Goal: Information Seeking & Learning: Learn about a topic

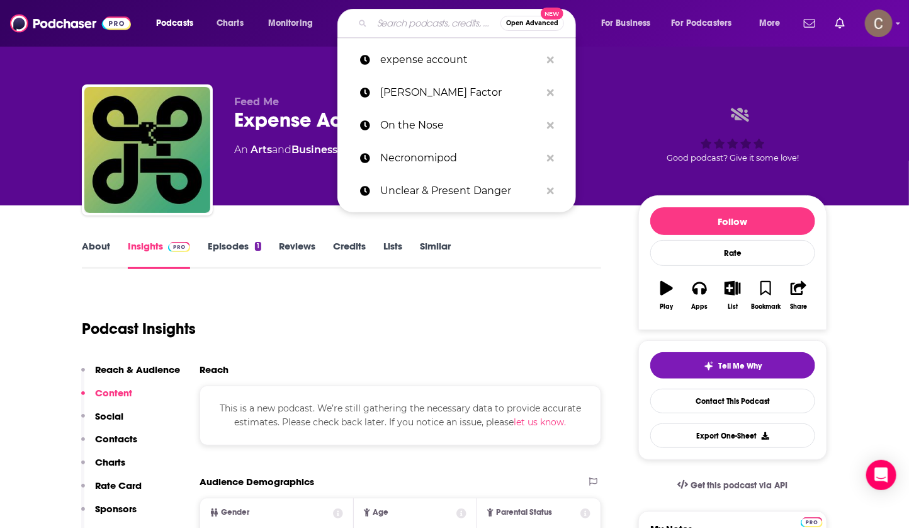
click at [406, 18] on input "Search podcasts, credits, & more..." at bounding box center [436, 23] width 128 height 20
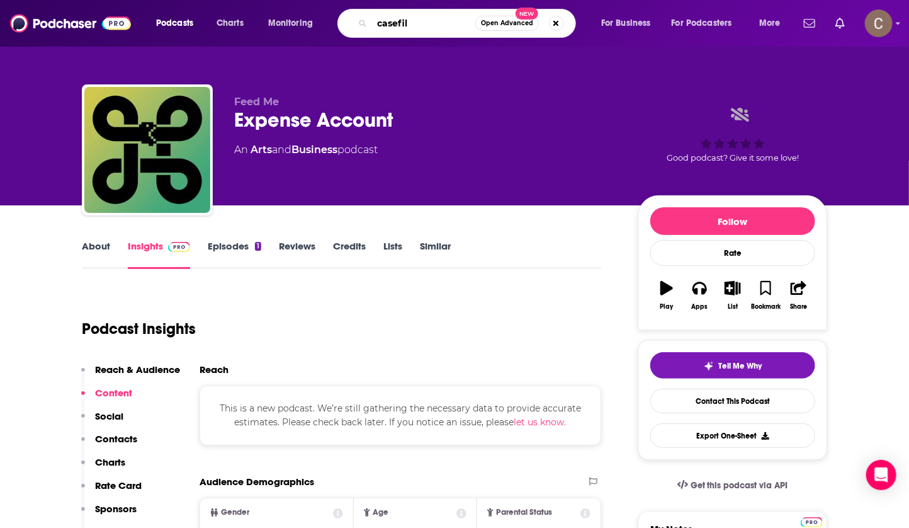
type input "casefile"
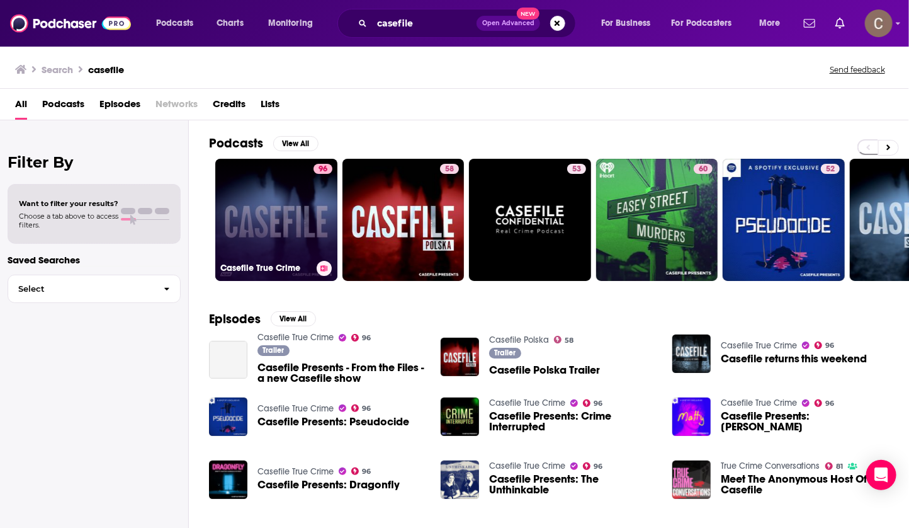
click at [283, 227] on link "96 Casefile True Crime" at bounding box center [276, 220] width 122 height 122
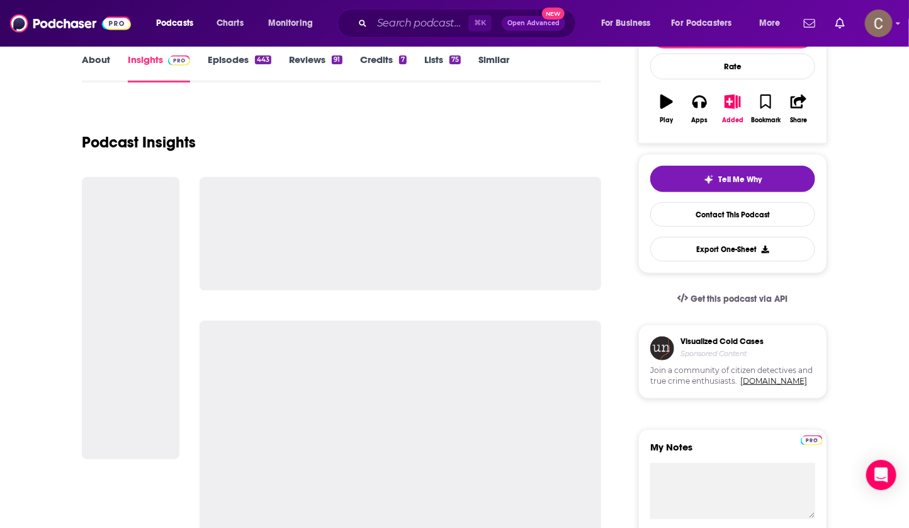
scroll to position [184, 0]
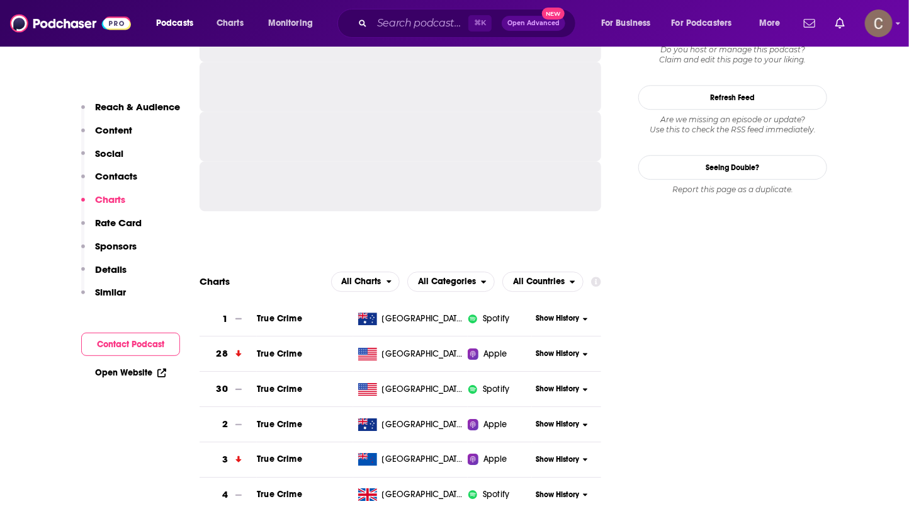
scroll to position [1449, 0]
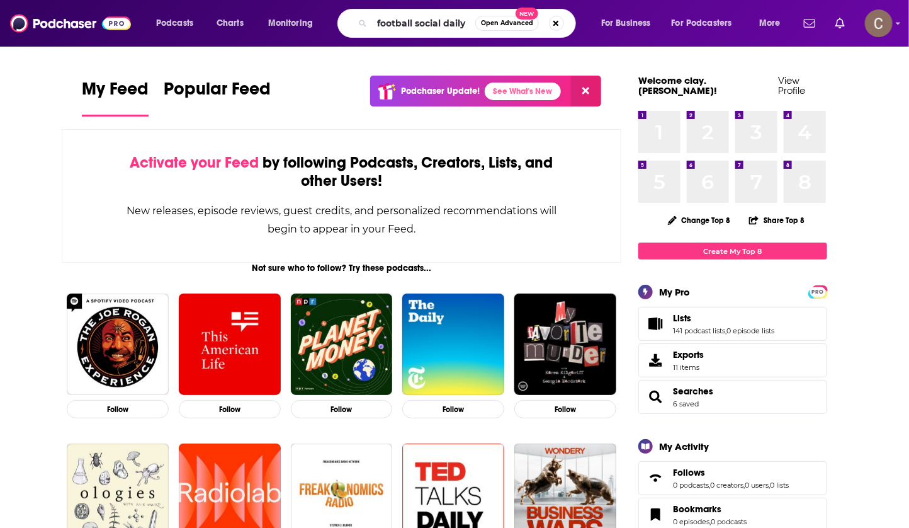
type input "football social daily"
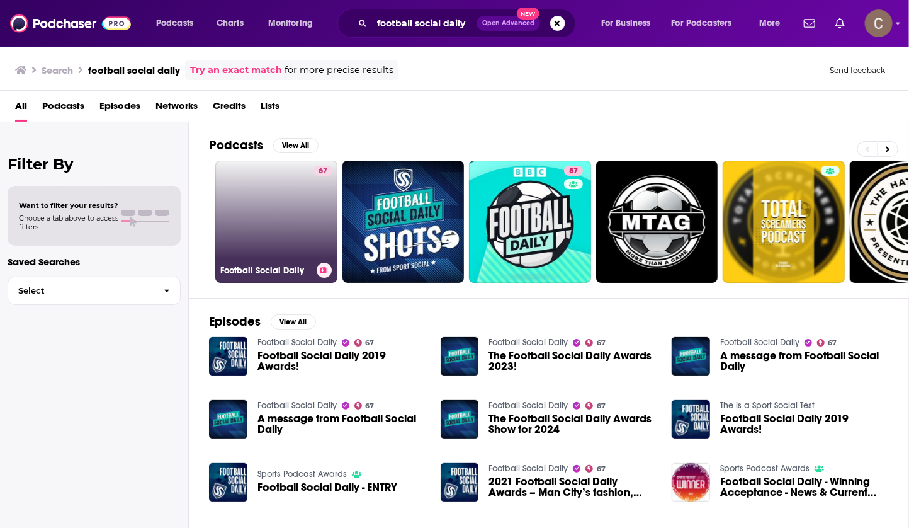
click at [287, 208] on link "67 Football Social Daily" at bounding box center [276, 222] width 122 height 122
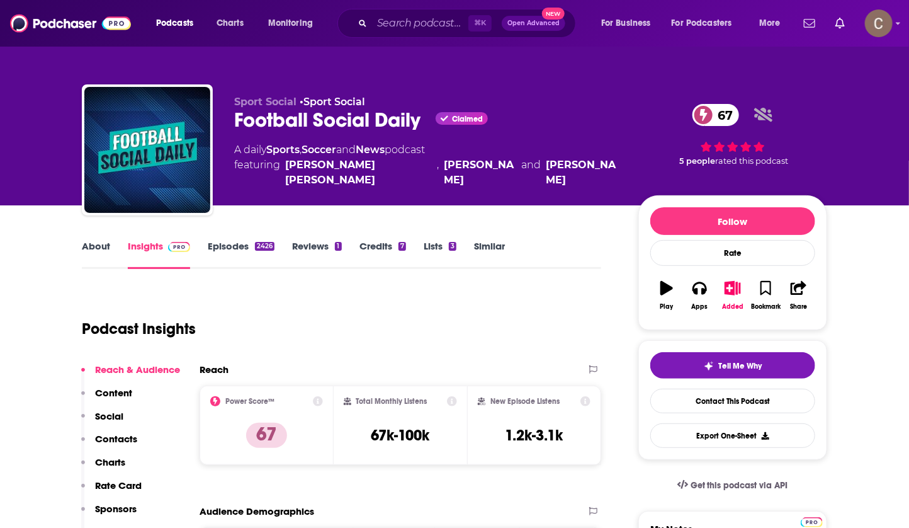
scroll to position [23, 0]
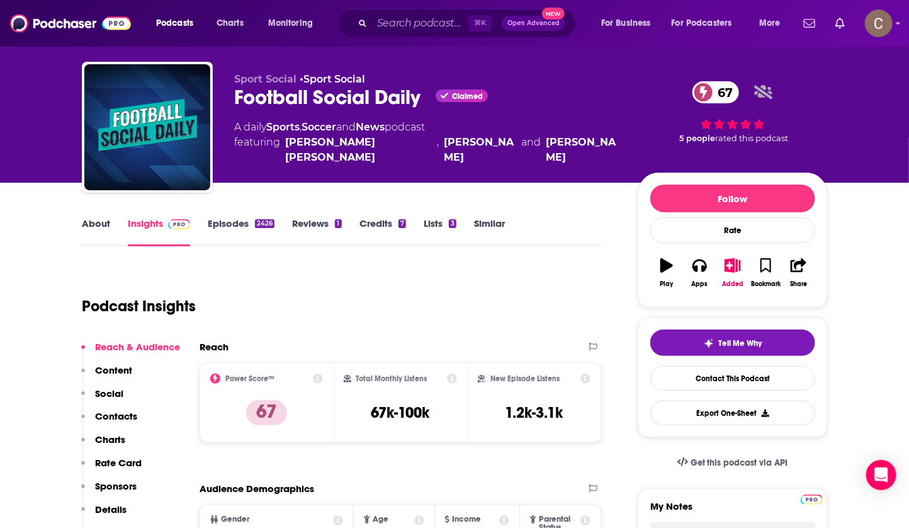
click at [107, 229] on link "About" at bounding box center [96, 231] width 28 height 29
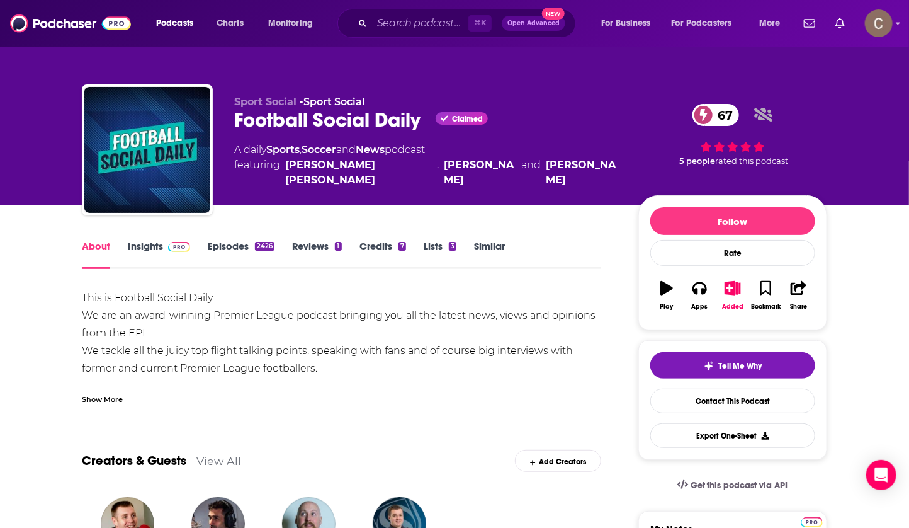
drag, startPoint x: 186, startPoint y: 327, endPoint x: 152, endPoint y: 330, distance: 34.1
click at [152, 330] on div "This is Football Social Daily. We are an award-winning Premier League podcast b…" at bounding box center [341, 403] width 519 height 229
drag, startPoint x: 436, startPoint y: 320, endPoint x: 460, endPoint y: 326, distance: 24.7
click at [460, 326] on div "This is Football Social Daily. We are an award-winning Premier League podcast b…" at bounding box center [341, 403] width 519 height 229
copy div "latest news, views and opinions from the EPL."
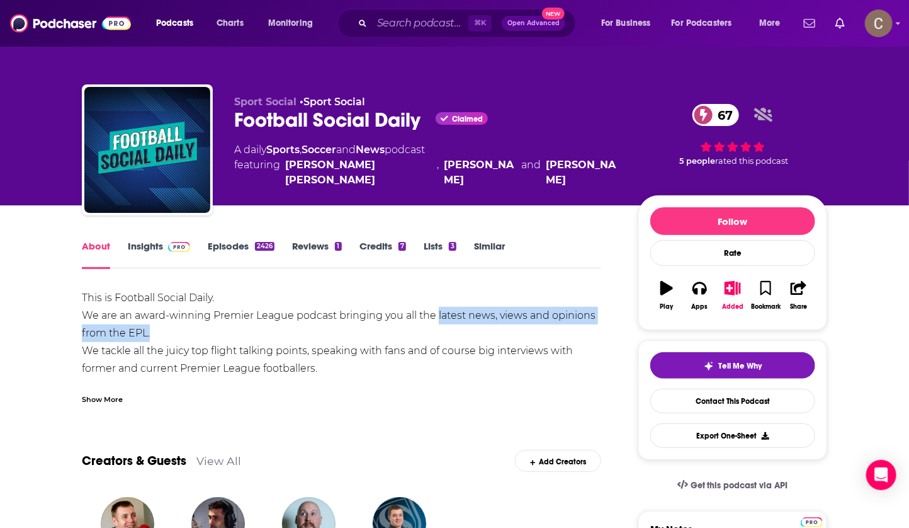
click at [137, 253] on link "Insights" at bounding box center [159, 254] width 62 height 29
